Goal: Transaction & Acquisition: Purchase product/service

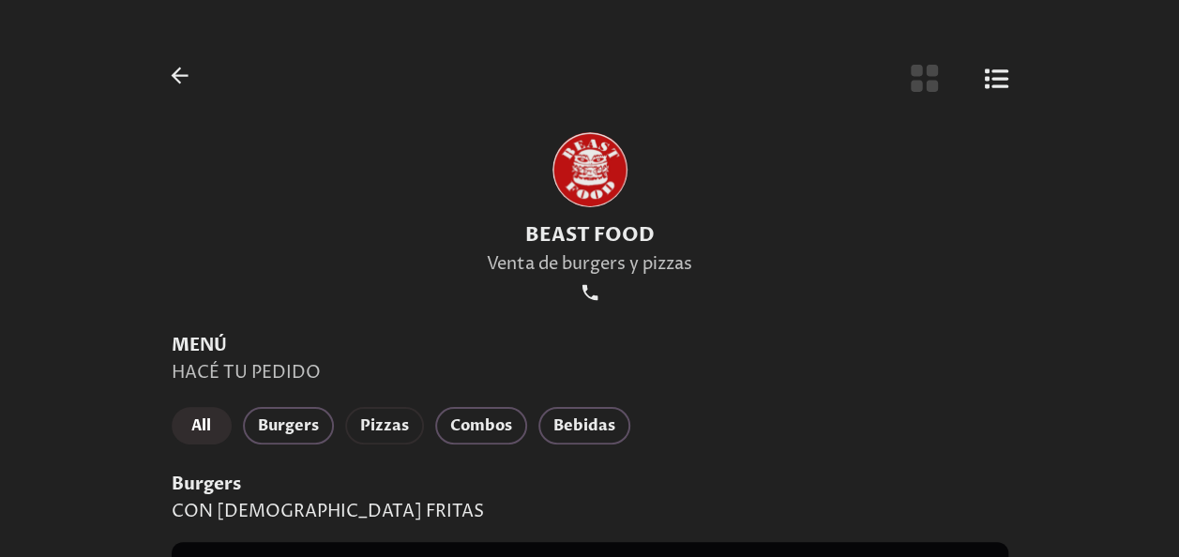
click at [369, 440] on button "Pizzas" at bounding box center [384, 426] width 79 height 38
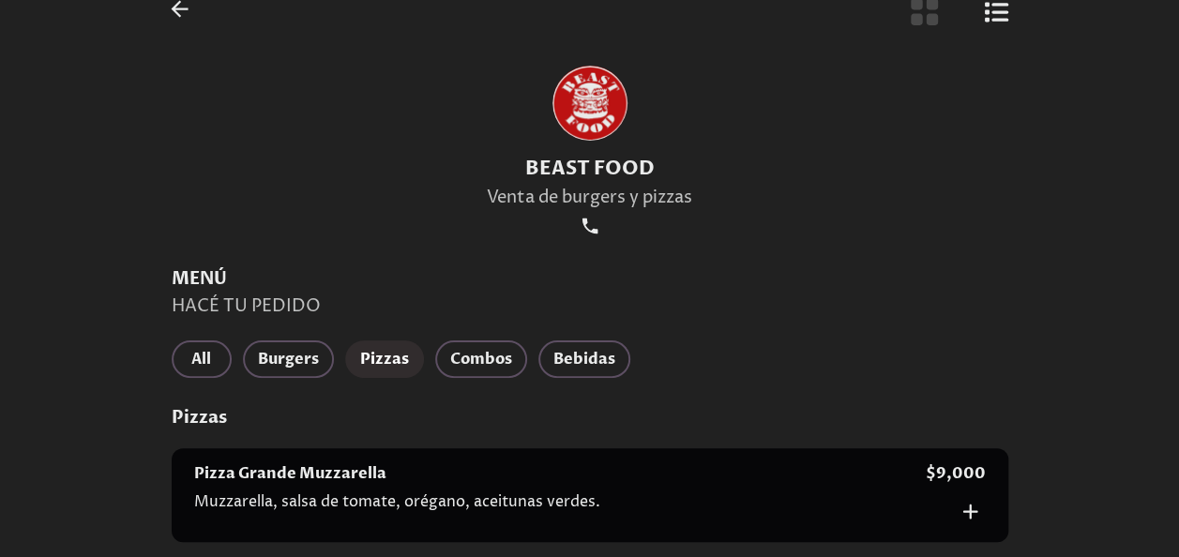
scroll to position [63, 0]
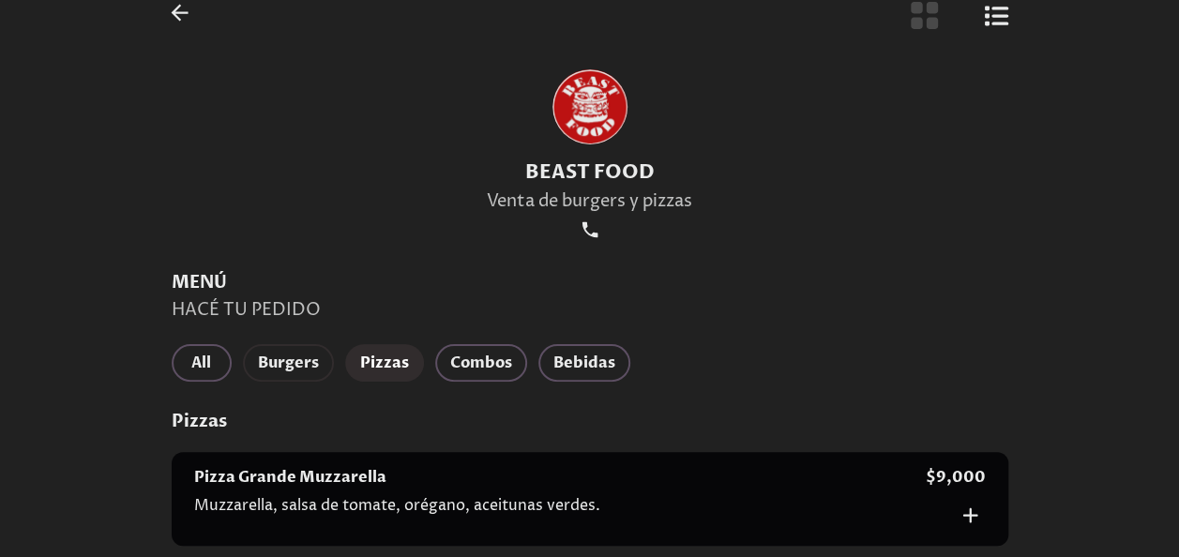
drag, startPoint x: 281, startPoint y: 387, endPoint x: 302, endPoint y: 368, distance: 28.6
click at [302, 368] on div "All Burgers Pizzas Combos Bebidas" at bounding box center [590, 365] width 837 height 43
drag, startPoint x: 302, startPoint y: 368, endPoint x: 924, endPoint y: 35, distance: 705.6
click at [290, 382] on button "Burgers" at bounding box center [288, 363] width 91 height 38
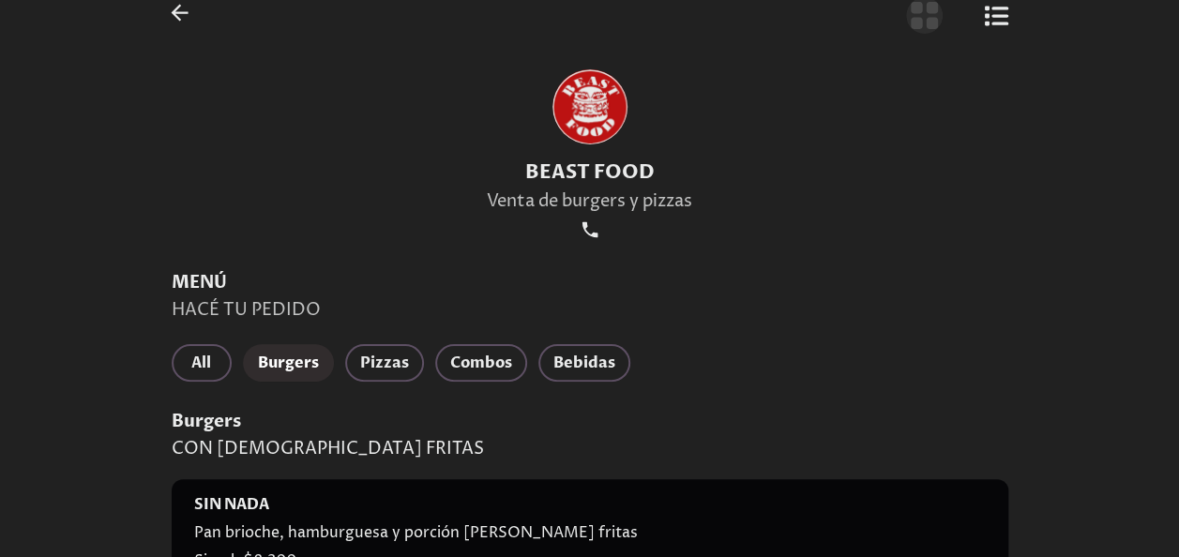
click at [931, 1] on icon "Botón de vista de cuadrícula" at bounding box center [924, 15] width 31 height 31
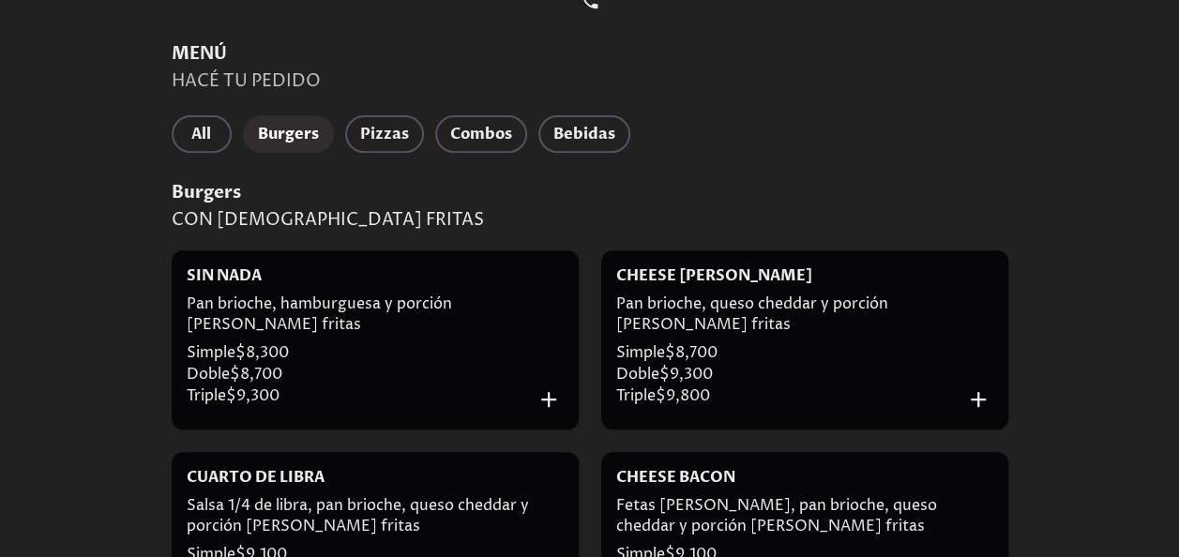
scroll to position [305, 0]
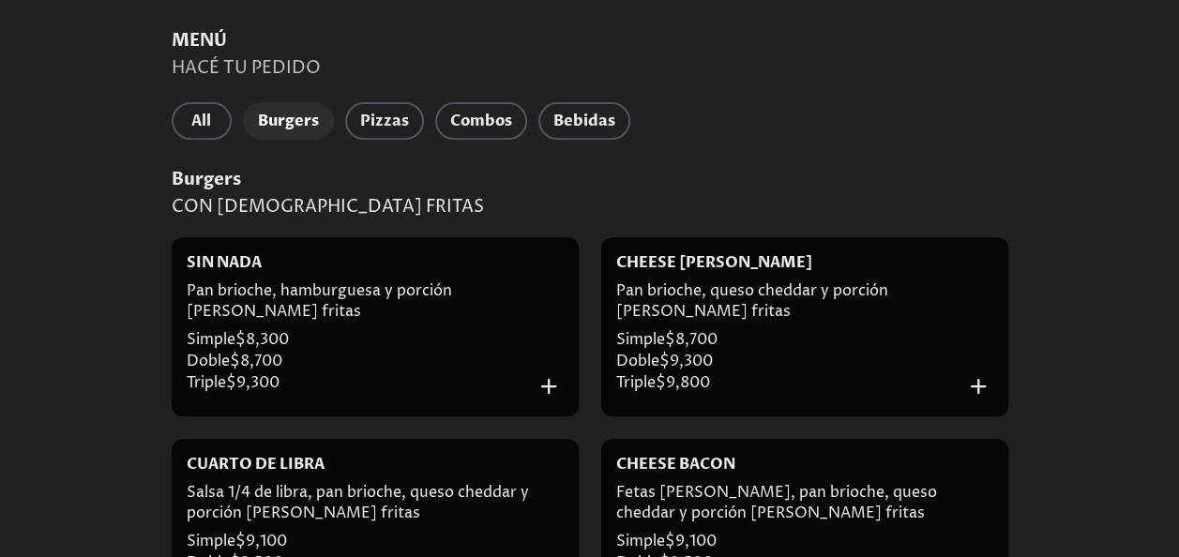
click at [555, 402] on div "SIN NADA Pan brioche, hamburguesa y porción [PERSON_NAME] fritas Simple $ 8,300…" at bounding box center [375, 326] width 407 height 179
click at [555, 388] on icon "Añadir al carrito" at bounding box center [548, 385] width 25 height 25
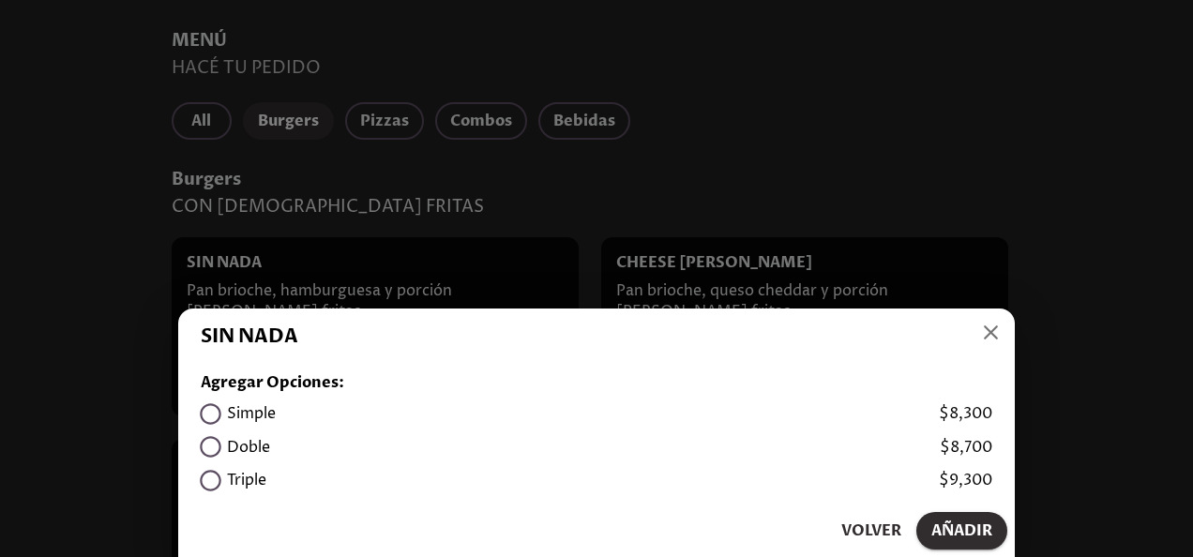
click at [371, 507] on div "Volver Añadir" at bounding box center [596, 531] width 837 height 53
click at [268, 487] on div "Triple $ 9,300" at bounding box center [597, 480] width 792 height 33
click at [300, 401] on div "Simple $ 8,300" at bounding box center [597, 414] width 792 height 33
click at [250, 404] on h6 "Simple" at bounding box center [251, 413] width 49 height 21
click at [970, 527] on span "Añadir" at bounding box center [962, 531] width 61 height 26
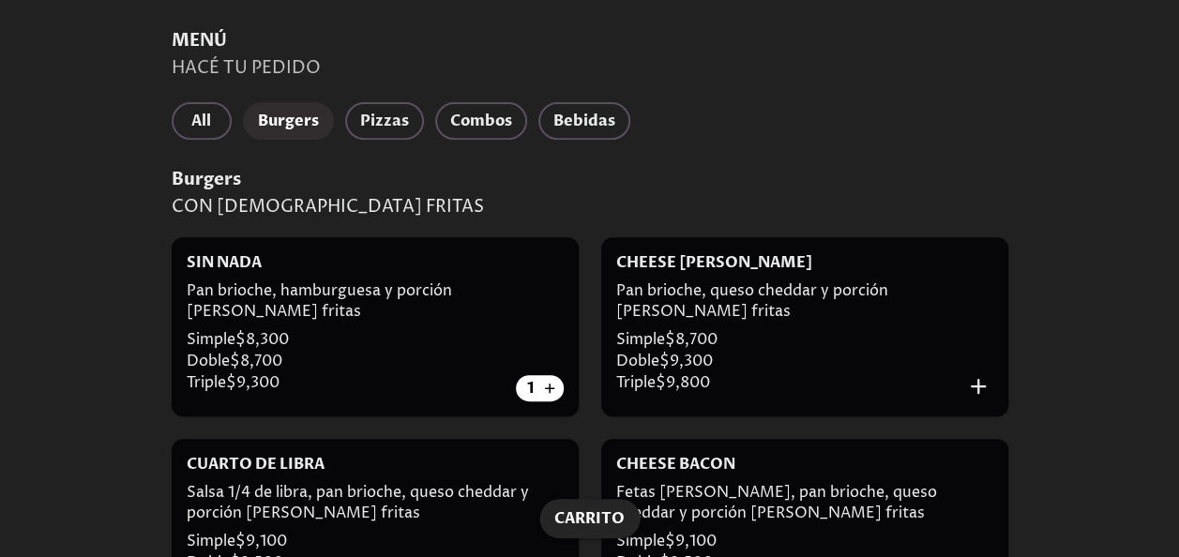
click at [551, 496] on div at bounding box center [548, 528] width 29 height 149
click at [576, 505] on button "Carrito" at bounding box center [590, 518] width 100 height 39
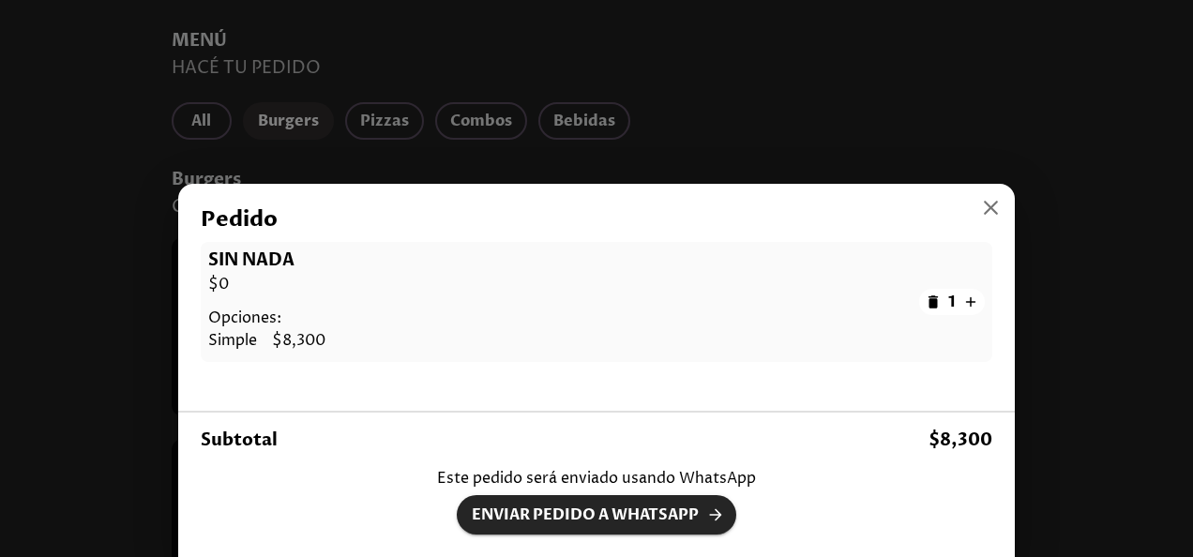
click at [617, 512] on span "Enviar pedido a WhatsApp" at bounding box center [597, 515] width 250 height 26
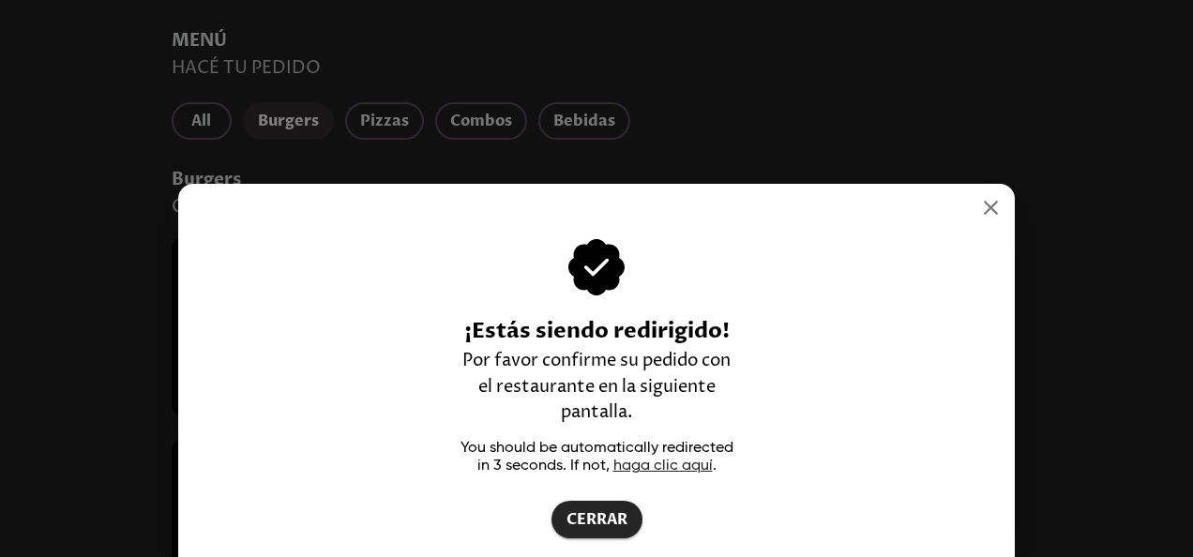
click at [993, 214] on icon "button" at bounding box center [991, 207] width 25 height 25
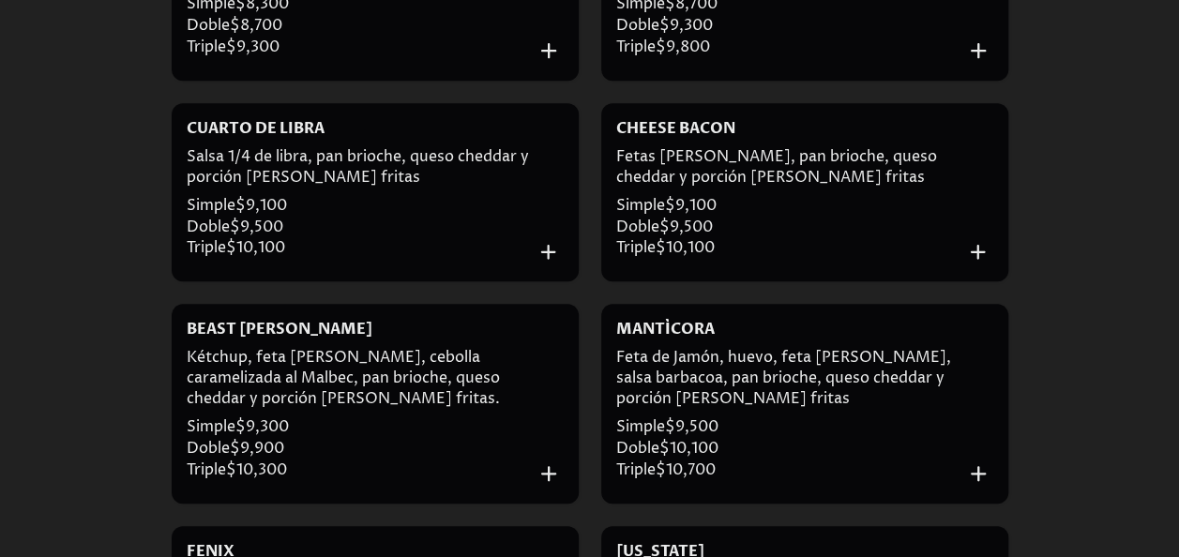
scroll to position [643, 0]
